Goal: Complete application form: Complete application form

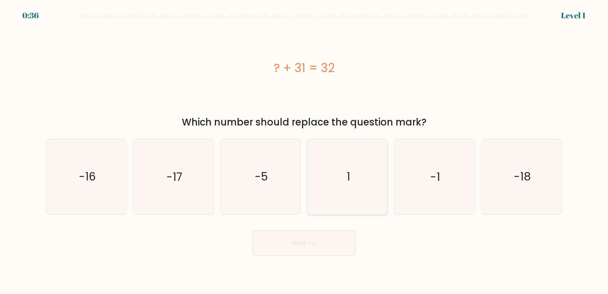
click at [352, 174] on icon "1" at bounding box center [348, 176] width 74 height 74
click at [305, 151] on input "d. 1" at bounding box center [304, 149] width 0 height 4
radio input "true"
click at [321, 234] on button "Next" at bounding box center [304, 242] width 104 height 25
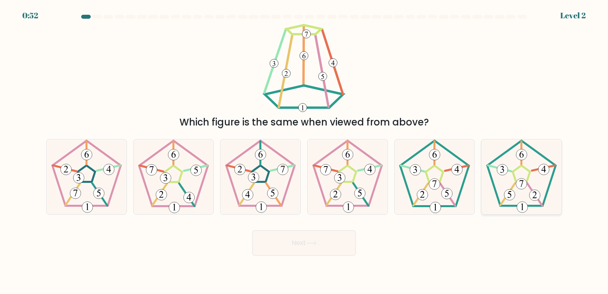
click at [527, 198] on icon at bounding box center [521, 176] width 74 height 74
click at [305, 151] on input "f." at bounding box center [304, 149] width 0 height 4
radio input "true"
click at [422, 193] on 174 at bounding box center [422, 194] width 11 height 11
click at [305, 151] on input "e." at bounding box center [304, 149] width 0 height 4
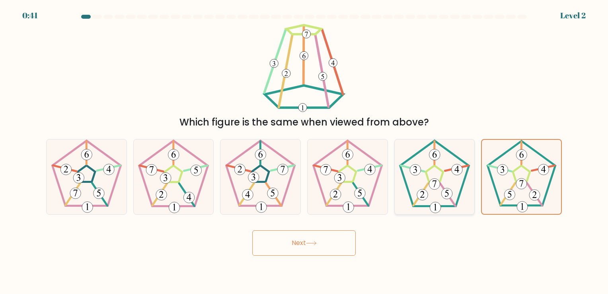
radio input "true"
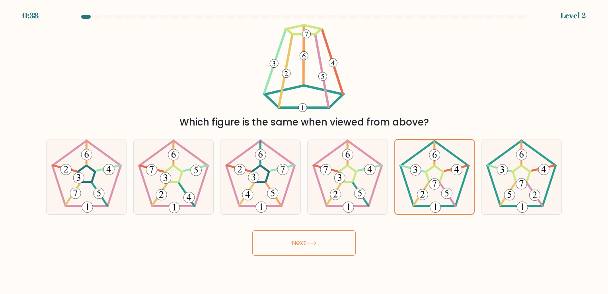
click at [322, 238] on button "Next" at bounding box center [304, 242] width 104 height 25
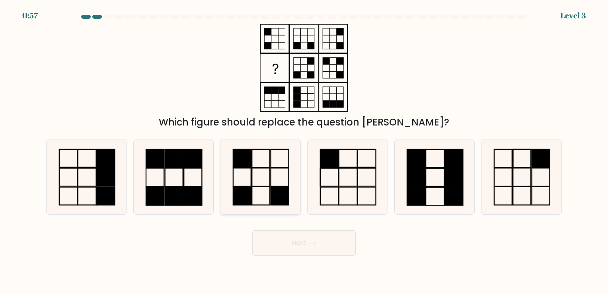
click at [266, 201] on icon at bounding box center [260, 176] width 74 height 74
click at [304, 151] on input "c." at bounding box center [304, 149] width 0 height 4
radio input "true"
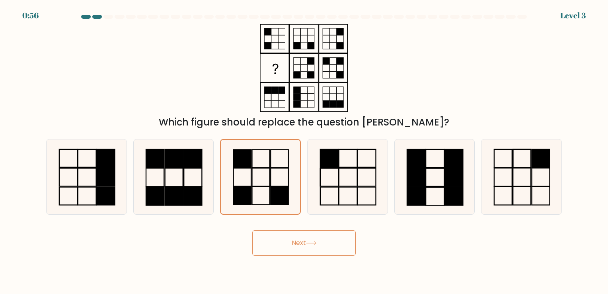
click at [309, 242] on icon at bounding box center [311, 243] width 11 height 4
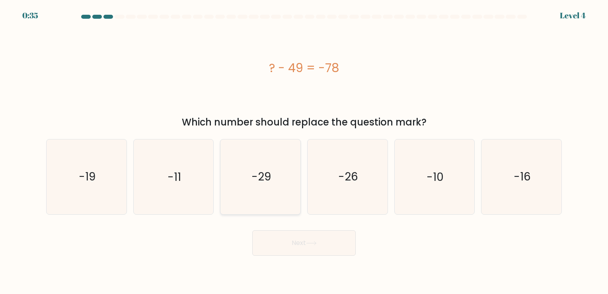
click at [282, 182] on icon "-29" at bounding box center [260, 176] width 74 height 74
click at [304, 151] on input "c. -29" at bounding box center [304, 149] width 0 height 4
radio input "true"
click at [318, 248] on button "Next" at bounding box center [304, 242] width 104 height 25
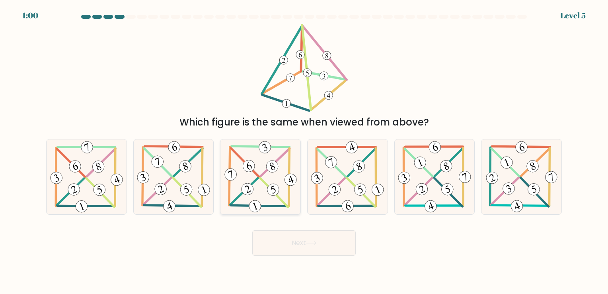
click at [270, 185] on 462 at bounding box center [273, 189] width 15 height 15
click at [304, 151] on input "c." at bounding box center [304, 149] width 0 height 4
radio input "true"
click at [292, 245] on button "Next" at bounding box center [304, 242] width 104 height 25
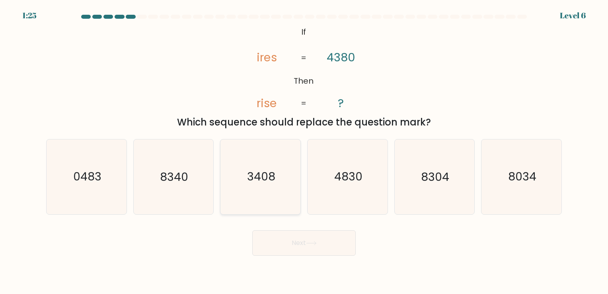
click at [276, 213] on icon "3408" at bounding box center [260, 176] width 74 height 74
click at [304, 151] on input "c. 3408" at bounding box center [304, 149] width 0 height 4
radio input "true"
click at [291, 237] on button "Next" at bounding box center [304, 242] width 104 height 25
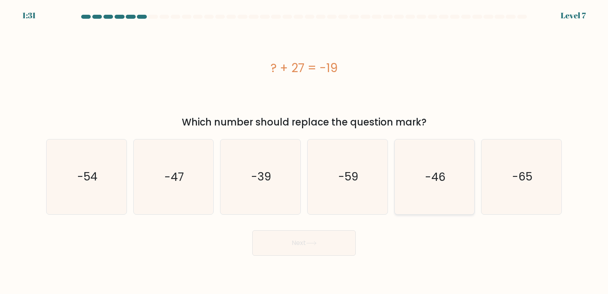
click at [424, 153] on icon "-46" at bounding box center [434, 176] width 74 height 74
click at [305, 151] on input "e. -46" at bounding box center [304, 149] width 0 height 4
radio input "true"
click at [340, 237] on button "Next" at bounding box center [304, 242] width 104 height 25
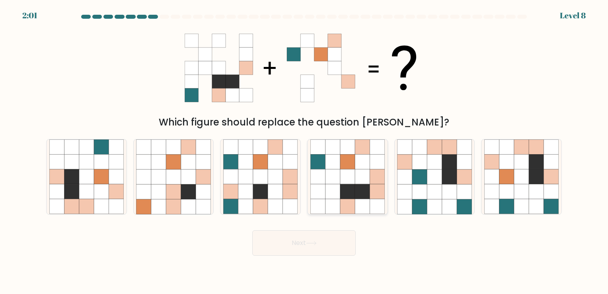
click at [353, 171] on icon at bounding box center [347, 176] width 15 height 15
click at [305, 151] on input "d." at bounding box center [304, 149] width 0 height 4
radio input "true"
click at [323, 239] on button "Next" at bounding box center [304, 242] width 104 height 25
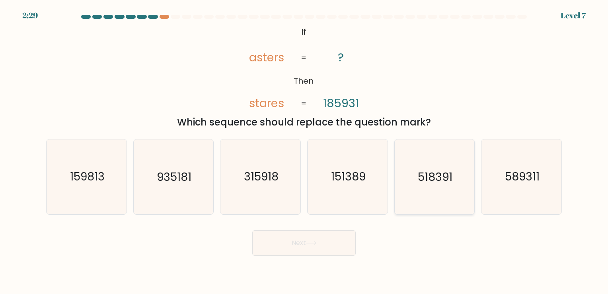
click at [421, 180] on text "518391" at bounding box center [435, 177] width 35 height 16
click at [305, 151] on input "e. 518391" at bounding box center [304, 149] width 0 height 4
radio input "true"
click at [342, 243] on button "Next" at bounding box center [304, 242] width 104 height 25
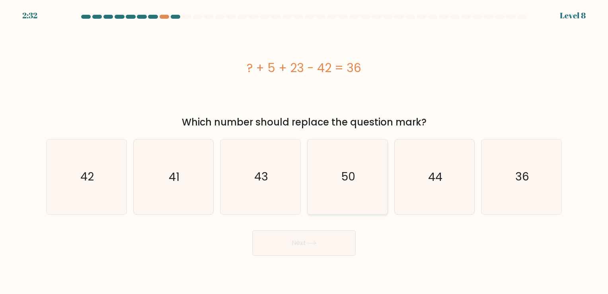
click at [357, 151] on icon "50" at bounding box center [348, 176] width 74 height 74
click at [305, 151] on input "d. 50" at bounding box center [304, 149] width 0 height 4
radio input "true"
click at [320, 243] on button "Next" at bounding box center [304, 242] width 104 height 25
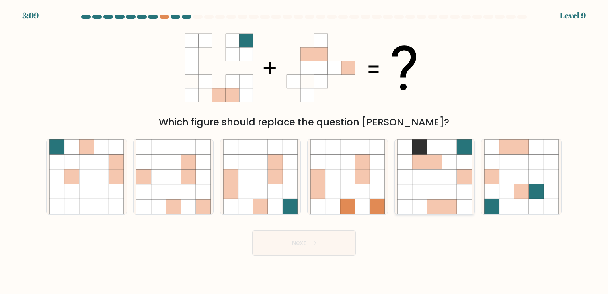
click at [431, 192] on icon at bounding box center [434, 191] width 15 height 15
click at [305, 151] on input "e." at bounding box center [304, 149] width 0 height 4
radio input "true"
click at [340, 239] on button "Next" at bounding box center [304, 242] width 104 height 25
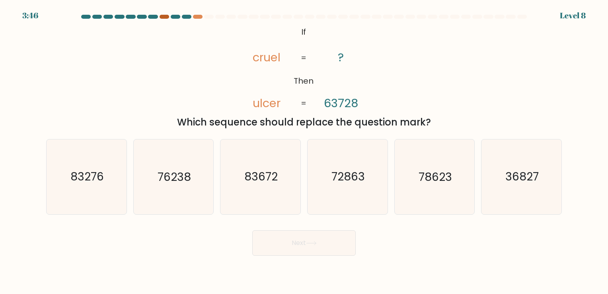
click at [162, 18] on div at bounding box center [165, 17] width 10 height 4
click at [436, 162] on icon "78623" at bounding box center [434, 176] width 74 height 74
click at [305, 151] on input "e. 78623" at bounding box center [304, 149] width 0 height 4
radio input "true"
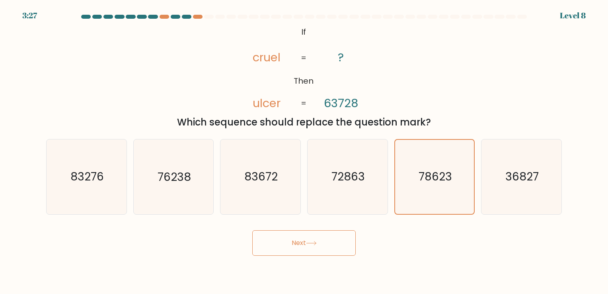
click at [333, 246] on button "Next" at bounding box center [304, 242] width 104 height 25
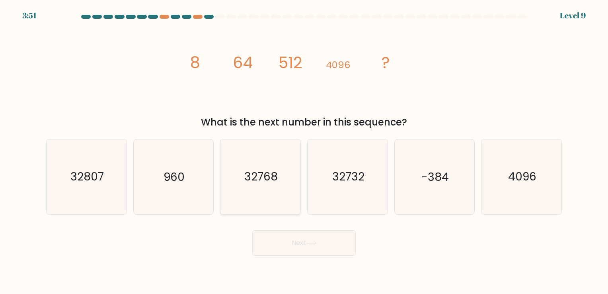
click at [279, 205] on icon "32768" at bounding box center [260, 176] width 74 height 74
click at [304, 151] on input "c. 32768" at bounding box center [304, 149] width 0 height 4
radio input "true"
click at [302, 242] on button "Next" at bounding box center [304, 242] width 104 height 25
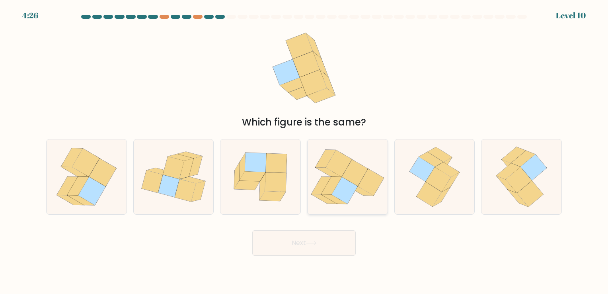
click at [329, 182] on icon at bounding box center [331, 186] width 21 height 18
click at [305, 151] on input "d." at bounding box center [304, 149] width 0 height 4
radio input "true"
click at [318, 238] on button "Next" at bounding box center [304, 242] width 104 height 25
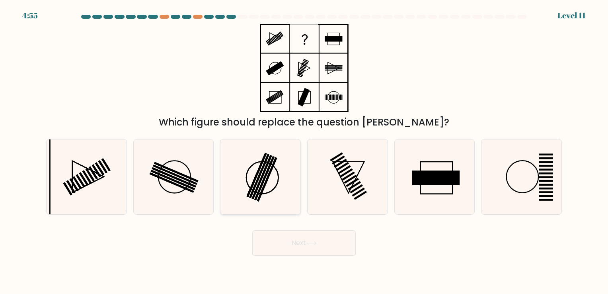
click at [275, 201] on icon at bounding box center [260, 176] width 74 height 74
click at [304, 151] on input "c." at bounding box center [304, 149] width 0 height 4
radio input "true"
click at [280, 240] on button "Next" at bounding box center [304, 242] width 104 height 25
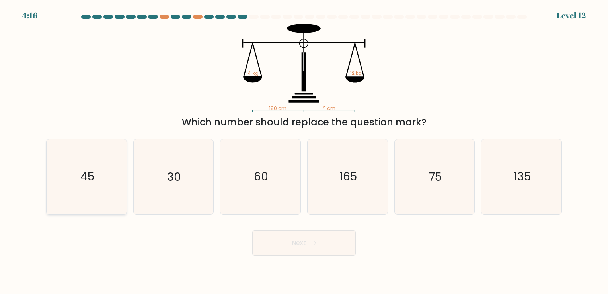
click at [79, 190] on icon "45" at bounding box center [86, 176] width 74 height 74
click at [304, 151] on input "a. 45" at bounding box center [304, 149] width 0 height 4
radio input "true"
click at [324, 243] on button "Next" at bounding box center [304, 242] width 104 height 25
click at [303, 240] on button "Next" at bounding box center [304, 242] width 104 height 25
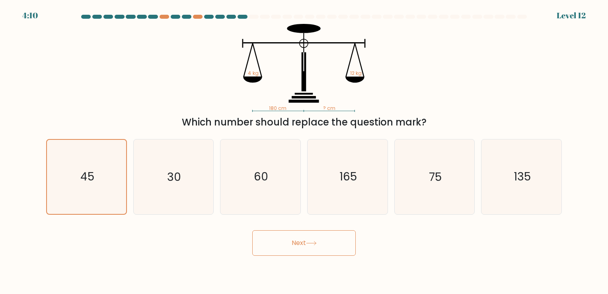
click at [303, 240] on button "Next" at bounding box center [304, 242] width 104 height 25
drag, startPoint x: 435, startPoint y: 223, endPoint x: 398, endPoint y: 229, distance: 37.0
click at [398, 229] on div "Next" at bounding box center [303, 239] width 525 height 31
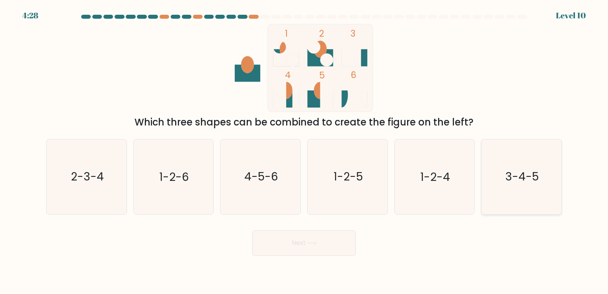
click at [501, 193] on icon "3-4-5" at bounding box center [521, 176] width 74 height 74
click at [305, 151] on input "f. 3-4-5" at bounding box center [304, 149] width 0 height 4
radio input "true"
click at [330, 244] on button "Next" at bounding box center [304, 242] width 104 height 25
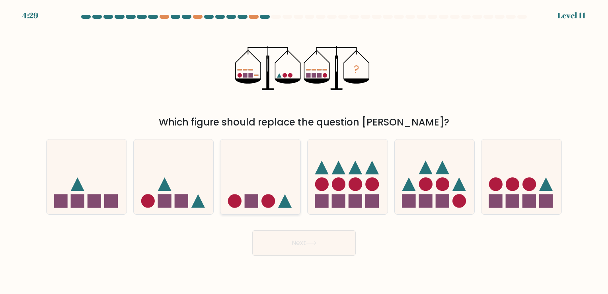
click at [280, 209] on icon at bounding box center [261, 177] width 80 height 66
click at [304, 151] on input "c." at bounding box center [304, 149] width 0 height 4
radio input "true"
click at [309, 233] on button "Next" at bounding box center [304, 242] width 104 height 25
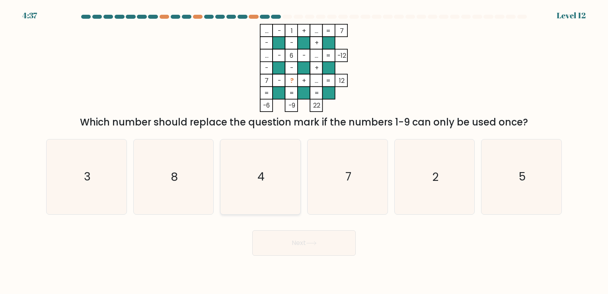
click at [221, 174] on div "4" at bounding box center [260, 176] width 81 height 75
click at [304, 151] on input "c. 4" at bounding box center [304, 149] width 0 height 4
radio input "true"
click at [289, 245] on button "Next" at bounding box center [304, 242] width 104 height 25
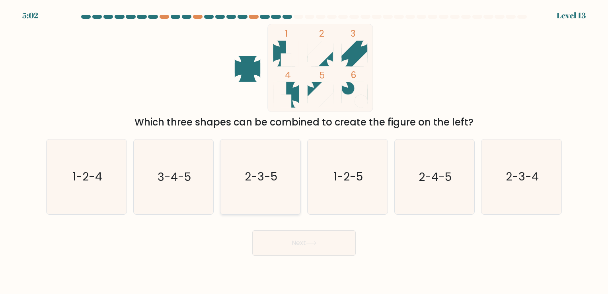
click at [262, 162] on icon "2-3-5" at bounding box center [260, 176] width 74 height 74
click at [304, 151] on input "c. 2-3-5" at bounding box center [304, 149] width 0 height 4
radio input "true"
click at [306, 248] on button "Next" at bounding box center [304, 242] width 104 height 25
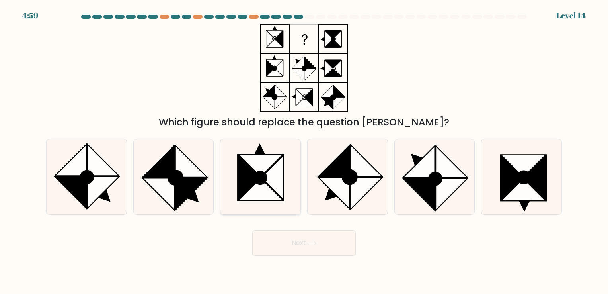
click at [262, 183] on icon at bounding box center [260, 178] width 12 height 12
click at [304, 151] on input "c." at bounding box center [304, 149] width 0 height 4
radio input "true"
click at [303, 234] on button "Next" at bounding box center [304, 242] width 104 height 25
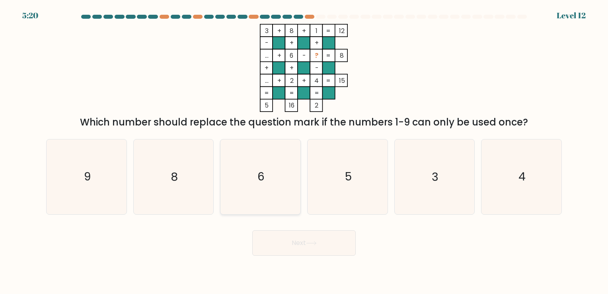
click at [285, 193] on icon "6" at bounding box center [260, 176] width 74 height 74
click at [304, 151] on input "c. 6" at bounding box center [304, 149] width 0 height 4
radio input "true"
click at [307, 238] on button "Next" at bounding box center [304, 242] width 104 height 25
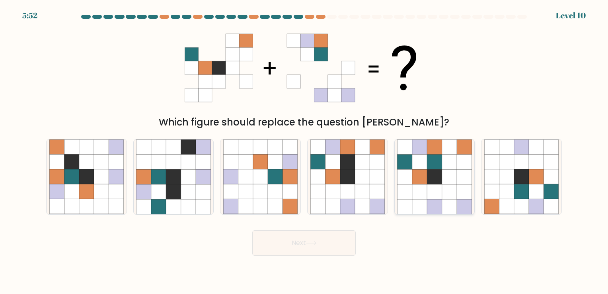
click at [413, 174] on icon at bounding box center [419, 176] width 15 height 15
click at [305, 151] on input "e." at bounding box center [304, 149] width 0 height 4
radio input "true"
click at [319, 246] on button "Next" at bounding box center [304, 242] width 104 height 25
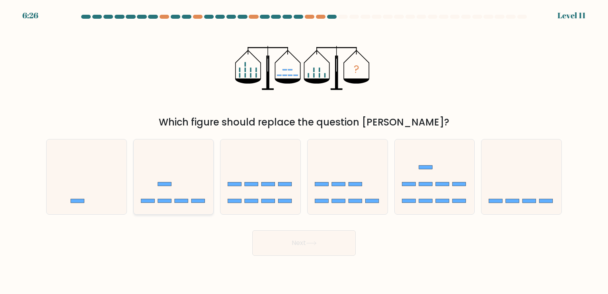
click at [196, 197] on icon at bounding box center [174, 177] width 80 height 66
click at [304, 151] on input "b." at bounding box center [304, 149] width 0 height 4
radio input "true"
click at [280, 244] on button "Next" at bounding box center [304, 242] width 104 height 25
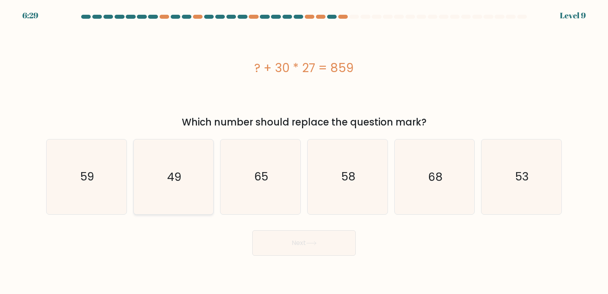
click at [158, 184] on icon "49" at bounding box center [173, 176] width 74 height 74
click at [304, 151] on input "b. 49" at bounding box center [304, 149] width 0 height 4
radio input "true"
click at [277, 247] on button "Next" at bounding box center [304, 242] width 104 height 25
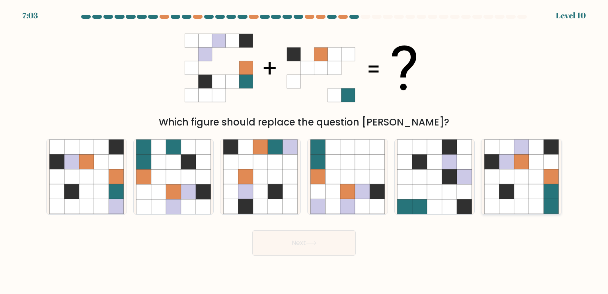
click at [524, 176] on icon at bounding box center [521, 176] width 15 height 15
click at [305, 151] on input "f." at bounding box center [304, 149] width 0 height 4
radio input "true"
click at [325, 246] on button "Next" at bounding box center [304, 242] width 104 height 25
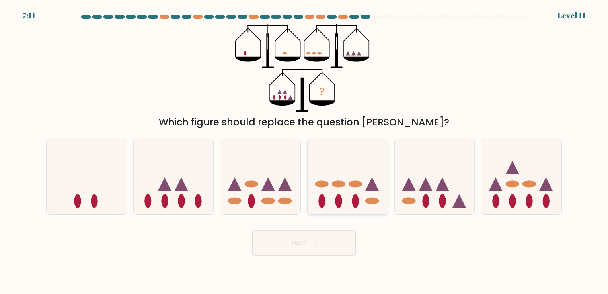
click at [344, 180] on icon at bounding box center [348, 177] width 80 height 66
click at [305, 151] on input "d." at bounding box center [304, 149] width 0 height 4
radio input "true"
click at [325, 248] on button "Next" at bounding box center [304, 242] width 104 height 25
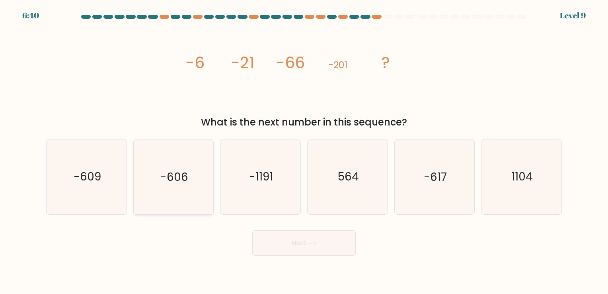
click at [184, 186] on icon "-606" at bounding box center [173, 176] width 74 height 74
click at [304, 151] on input "b. -606" at bounding box center [304, 149] width 0 height 4
radio input "true"
click at [286, 244] on button "Next" at bounding box center [304, 242] width 104 height 25
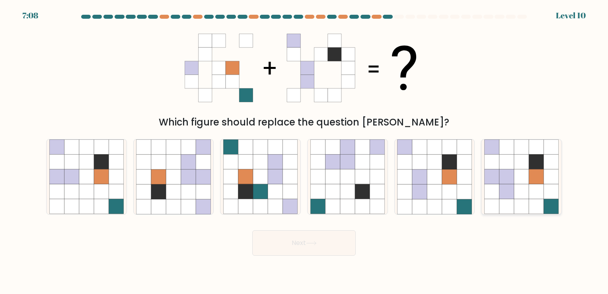
click at [546, 181] on icon at bounding box center [551, 176] width 15 height 15
click at [305, 151] on input "f." at bounding box center [304, 149] width 0 height 4
radio input "true"
drag, startPoint x: 337, startPoint y: 229, endPoint x: 329, endPoint y: 233, distance: 9.6
click at [329, 233] on div "Next" at bounding box center [303, 239] width 525 height 31
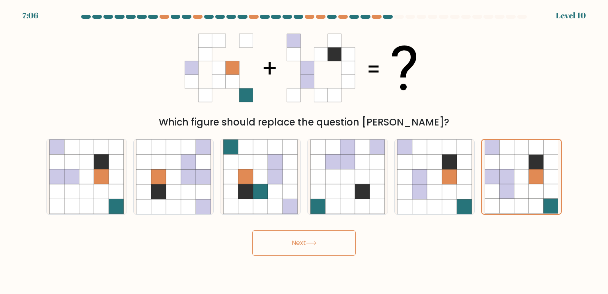
click at [329, 233] on button "Next" at bounding box center [304, 242] width 104 height 25
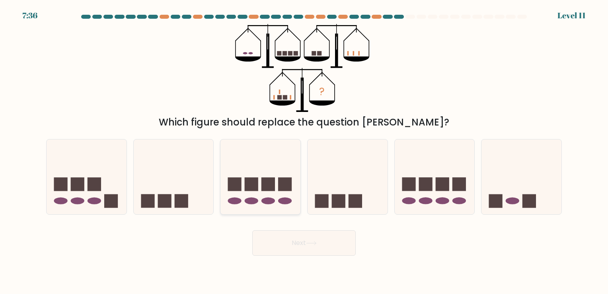
click at [238, 192] on icon at bounding box center [261, 177] width 80 height 66
click at [304, 151] on input "c." at bounding box center [304, 149] width 0 height 4
radio input "true"
click at [273, 242] on button "Next" at bounding box center [304, 242] width 104 height 25
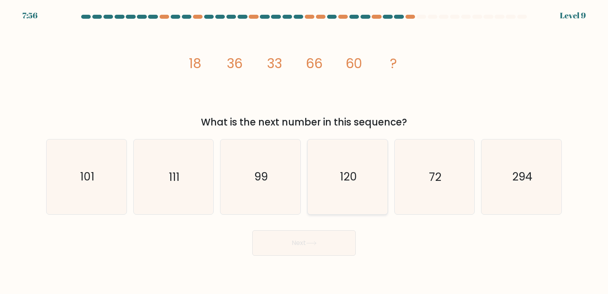
click at [340, 176] on text "120" at bounding box center [348, 177] width 17 height 16
click at [305, 151] on input "d. 120" at bounding box center [304, 149] width 0 height 4
radio input "true"
click at [314, 249] on button "Next" at bounding box center [304, 242] width 104 height 25
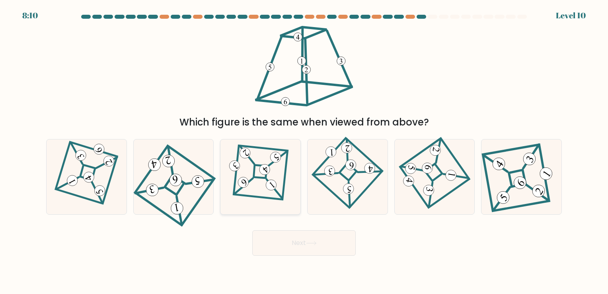
click at [277, 189] on icon at bounding box center [260, 177] width 51 height 60
click at [304, 151] on input "c." at bounding box center [304, 149] width 0 height 4
radio input "true"
click at [290, 242] on button "Next" at bounding box center [304, 242] width 104 height 25
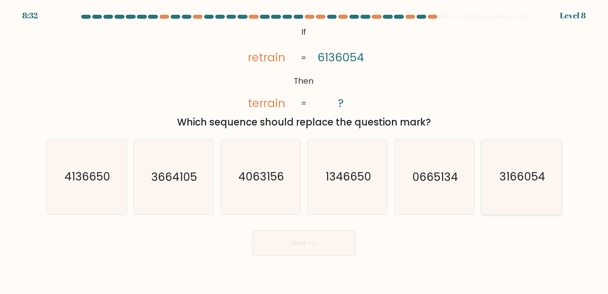
click at [536, 148] on icon "3166054" at bounding box center [521, 176] width 74 height 74
click at [305, 148] on input "f. 3166054" at bounding box center [304, 149] width 0 height 4
radio input "true"
click at [309, 238] on button "Next" at bounding box center [304, 242] width 104 height 25
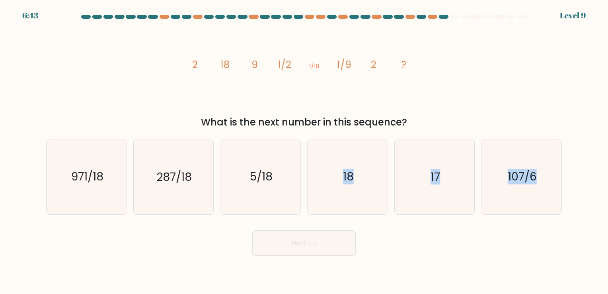
drag, startPoint x: 280, startPoint y: 198, endPoint x: 315, endPoint y: 245, distance: 58.5
click at [315, 245] on form at bounding box center [304, 135] width 608 height 241
click at [315, 245] on icon at bounding box center [311, 243] width 11 height 4
click at [264, 201] on icon "5/18" at bounding box center [260, 176] width 74 height 74
click at [304, 151] on input "c. 5/18" at bounding box center [304, 149] width 0 height 4
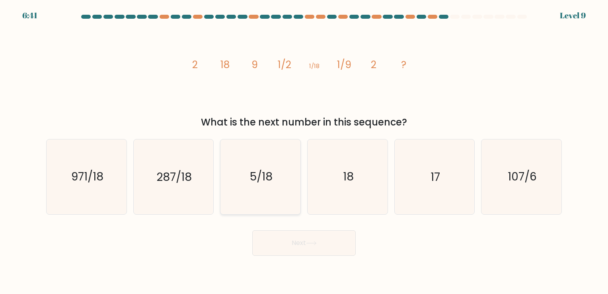
radio input "true"
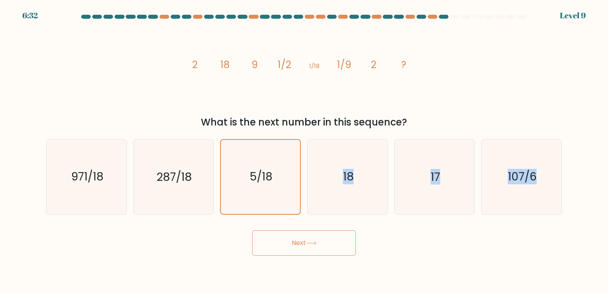
drag, startPoint x: 340, startPoint y: 198, endPoint x: 312, endPoint y: 233, distance: 45.3
click at [312, 233] on form at bounding box center [304, 135] width 608 height 241
click at [343, 156] on icon "18" at bounding box center [348, 176] width 74 height 74
click at [305, 151] on input "d. 18" at bounding box center [304, 149] width 0 height 4
radio input "true"
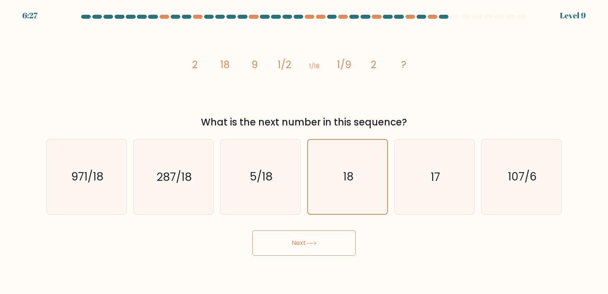
click at [316, 238] on button "Next" at bounding box center [304, 242] width 104 height 25
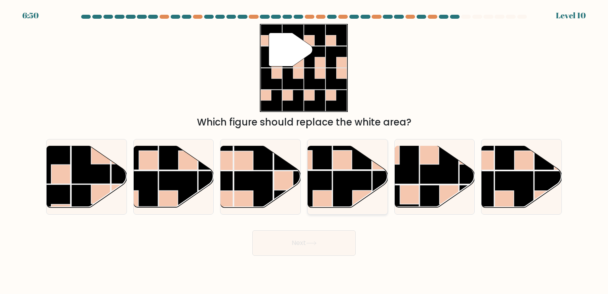
click at [343, 173] on rect at bounding box center [352, 189] width 39 height 39
click at [305, 151] on input "d." at bounding box center [304, 149] width 0 height 4
radio input "true"
click at [313, 243] on icon at bounding box center [311, 243] width 11 height 4
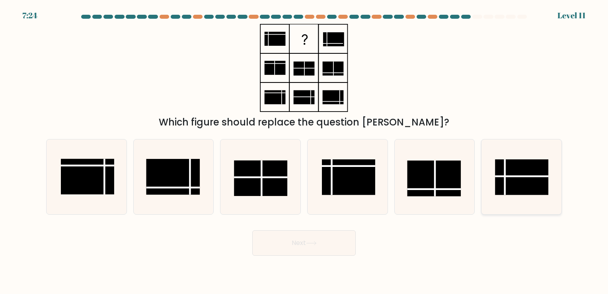
click at [512, 169] on rect at bounding box center [521, 177] width 53 height 35
click at [305, 151] on input "f." at bounding box center [304, 149] width 0 height 4
radio input "true"
click at [332, 239] on button "Next" at bounding box center [304, 242] width 104 height 25
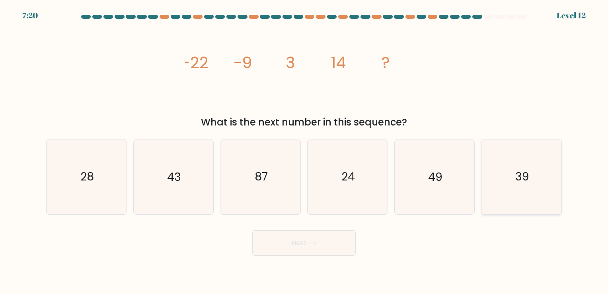
click at [519, 184] on text "39" at bounding box center [523, 177] width 14 height 16
click at [305, 151] on input "f. 39" at bounding box center [304, 149] width 0 height 4
radio input "true"
click at [346, 240] on button "Next" at bounding box center [304, 242] width 104 height 25
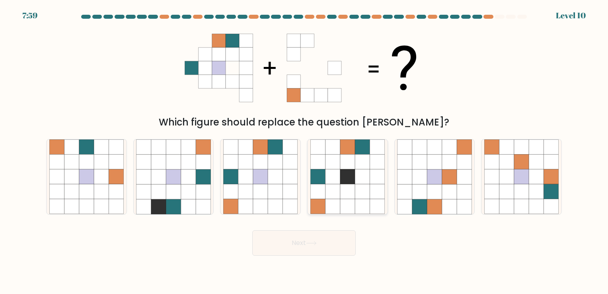
click at [336, 184] on icon at bounding box center [332, 191] width 15 height 15
click at [305, 151] on input "d." at bounding box center [304, 149] width 0 height 4
radio input "true"
click at [244, 191] on icon at bounding box center [245, 191] width 15 height 15
click at [304, 151] on input "c." at bounding box center [304, 149] width 0 height 4
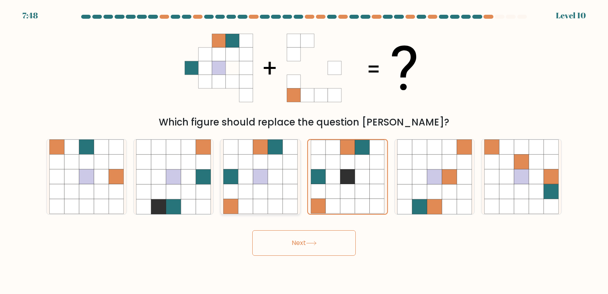
radio input "true"
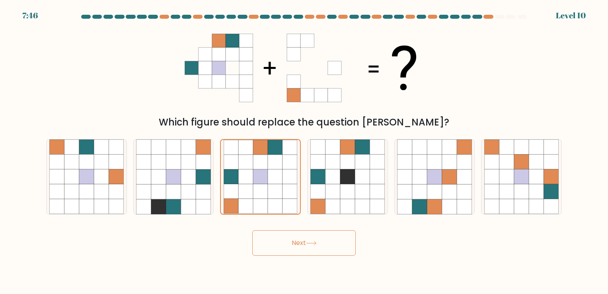
click at [293, 236] on button "Next" at bounding box center [304, 242] width 104 height 25
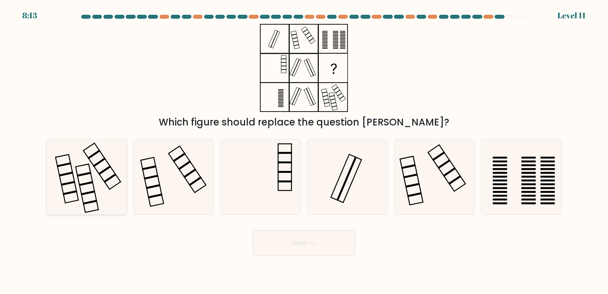
click at [94, 182] on icon at bounding box center [86, 176] width 74 height 74
click at [304, 151] on input "a." at bounding box center [304, 149] width 0 height 4
radio input "true"
click at [283, 238] on button "Next" at bounding box center [304, 242] width 104 height 25
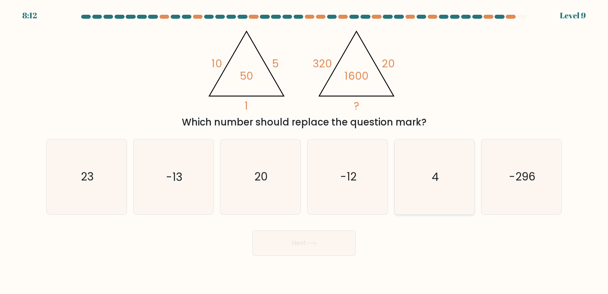
click at [418, 181] on icon "4" at bounding box center [434, 176] width 74 height 74
click at [305, 151] on input "e. 4" at bounding box center [304, 149] width 0 height 4
radio input "true"
click at [315, 238] on button "Next" at bounding box center [304, 242] width 104 height 25
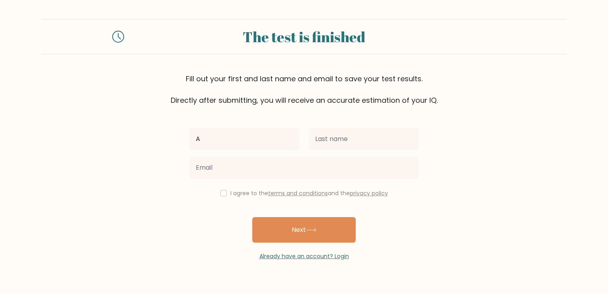
type input "Achilike"
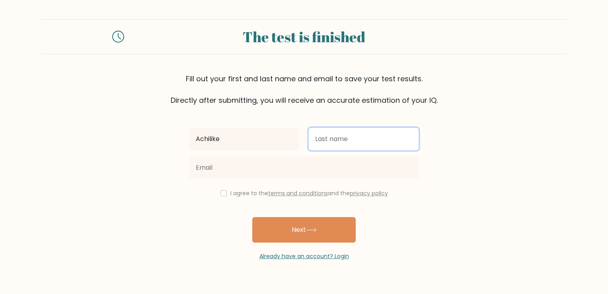
type input "[PERSON_NAME]"
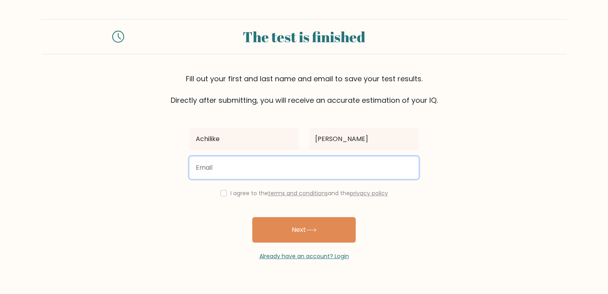
type input "ofoegbuachilike5@gmail.com"
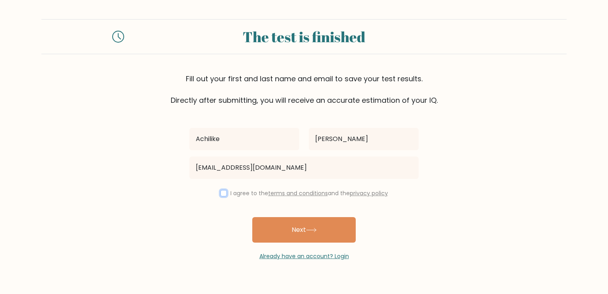
click at [222, 193] on input "checkbox" at bounding box center [224, 193] width 6 height 6
checkbox input "true"
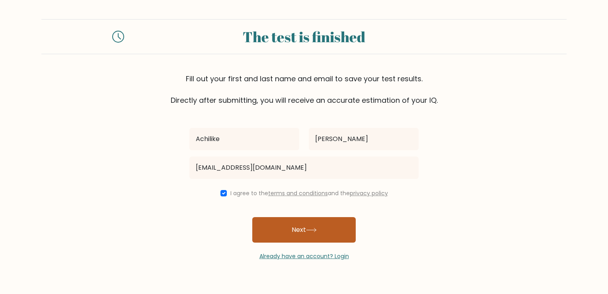
click at [316, 231] on icon at bounding box center [312, 230] width 10 height 4
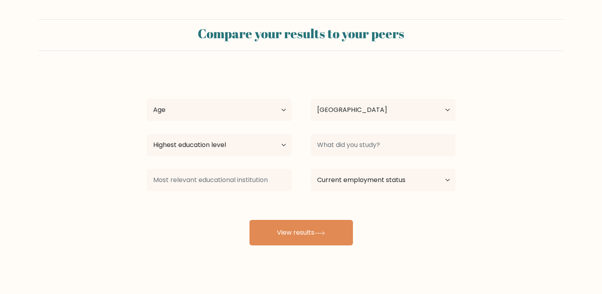
select select "NG"
click at [279, 112] on select "Age Under 18 years old 18-24 years old 25-34 years old 35-44 years old 45-54 ye…" at bounding box center [219, 110] width 145 height 22
select select "25_34"
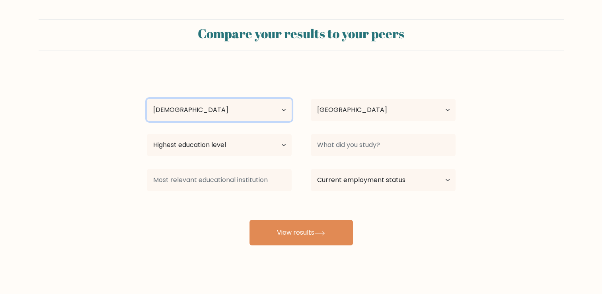
click at [147, 99] on select "Age Under 18 years old 18-24 years old 25-34 years old 35-44 years old 45-54 ye…" at bounding box center [219, 110] width 145 height 22
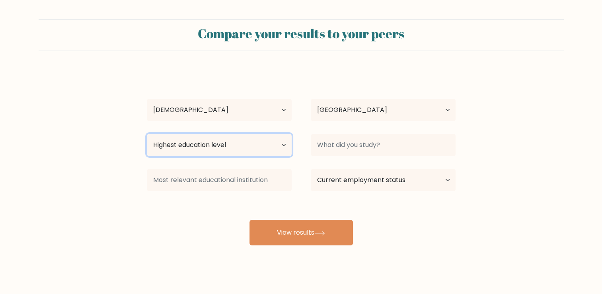
click at [279, 143] on select "Highest education level No schooling Primary Lower Secondary Upper Secondary Oc…" at bounding box center [219, 145] width 145 height 22
select select "upper_secondary"
click at [147, 134] on select "Highest education level No schooling Primary Lower Secondary Upper Secondary Oc…" at bounding box center [219, 145] width 145 height 22
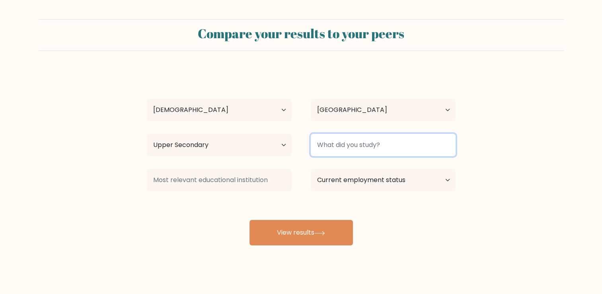
click at [391, 145] on input at bounding box center [383, 145] width 145 height 22
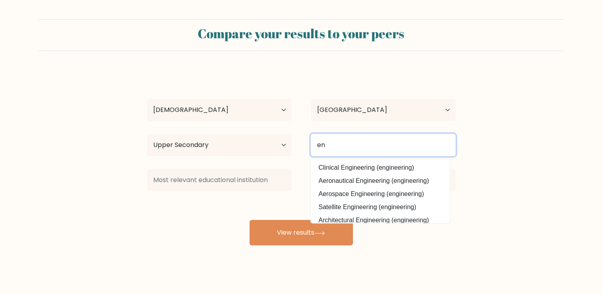
type input "e"
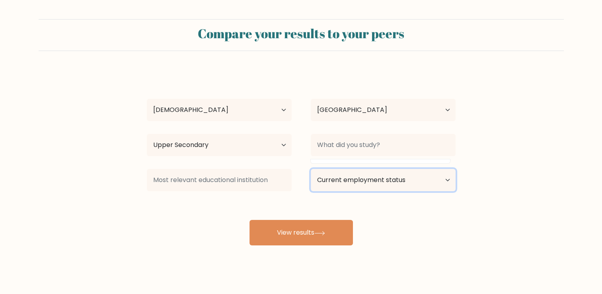
click at [368, 176] on select "Current employment status Employed Student Retired Other / prefer not to answer" at bounding box center [383, 180] width 145 height 22
select select "other"
click at [311, 169] on select "Current employment status Employed Student Retired Other / prefer not to answer" at bounding box center [383, 180] width 145 height 22
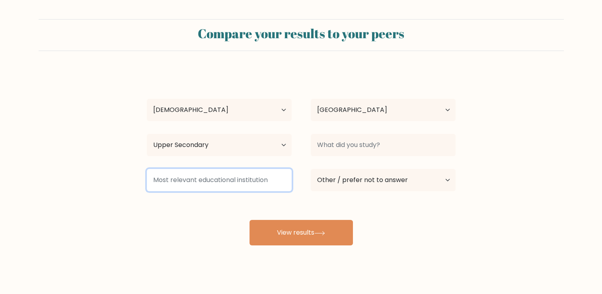
click at [229, 172] on input at bounding box center [219, 180] width 145 height 22
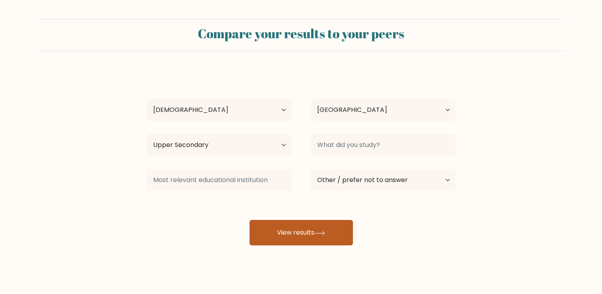
click at [292, 230] on button "View results" at bounding box center [302, 232] width 104 height 25
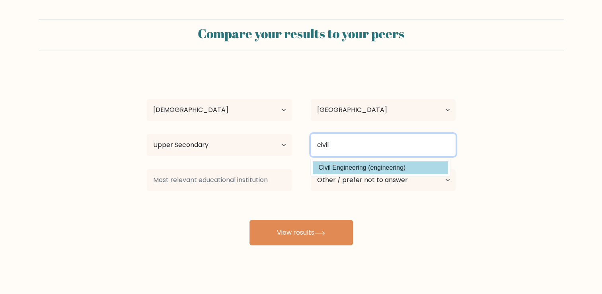
type input "civil"
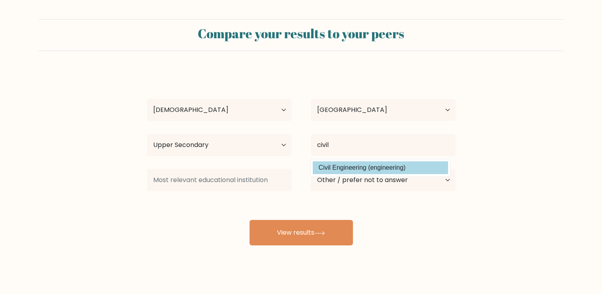
click at [357, 169] on div "Achilike Ofoegbu Age Under 18 years old 18-24 years old 25-34 years old 35-44 y…" at bounding box center [301, 157] width 318 height 175
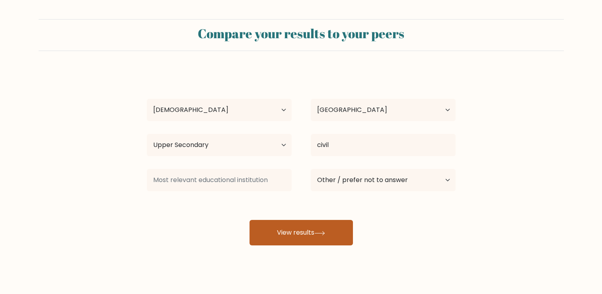
click at [285, 244] on button "View results" at bounding box center [302, 232] width 104 height 25
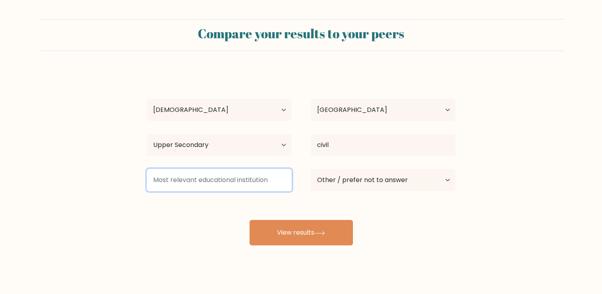
click at [228, 183] on input at bounding box center [219, 180] width 145 height 22
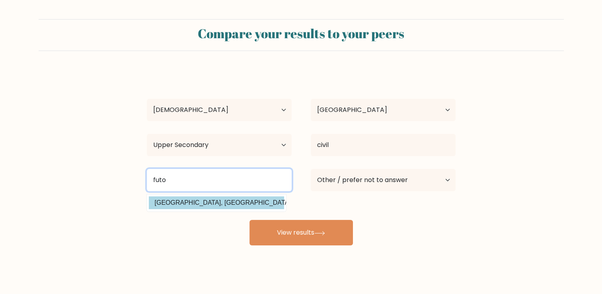
type input "futo"
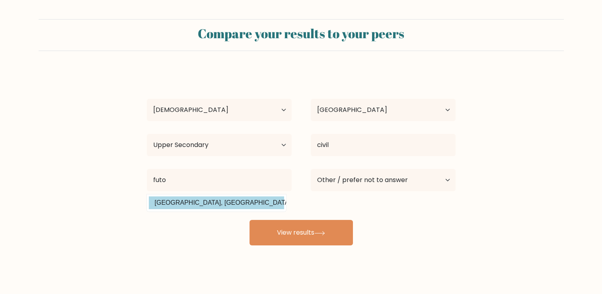
click at [236, 203] on div "Achilike Ofoegbu Age Under 18 years old 18-24 years old 25-34 years old 35-44 y…" at bounding box center [301, 157] width 318 height 175
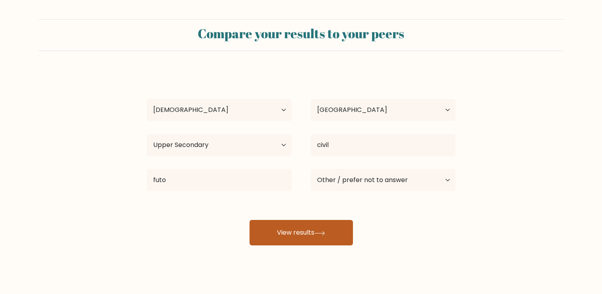
click at [293, 240] on button "View results" at bounding box center [302, 232] width 104 height 25
